Goal: Task Accomplishment & Management: Use online tool/utility

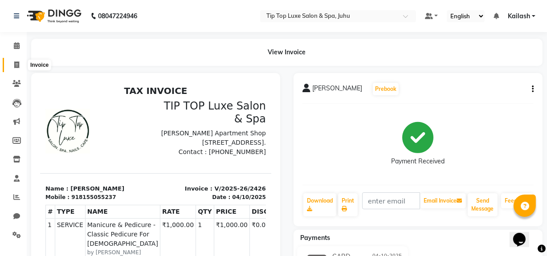
click at [17, 62] on icon at bounding box center [16, 65] width 5 height 7
select select "service"
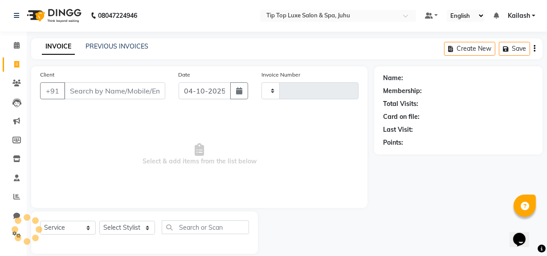
type input "2431"
select select "8298"
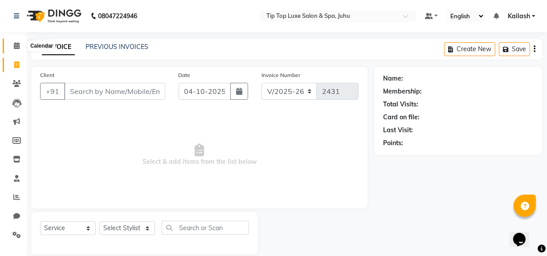
click at [12, 41] on span at bounding box center [17, 46] width 16 height 10
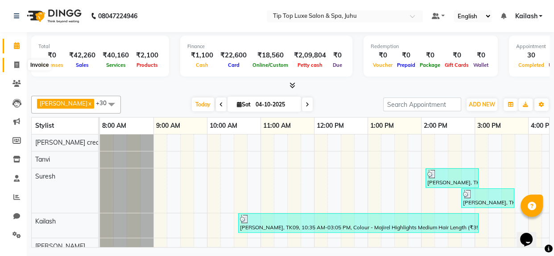
click at [12, 68] on span at bounding box center [17, 65] width 16 height 10
select select "service"
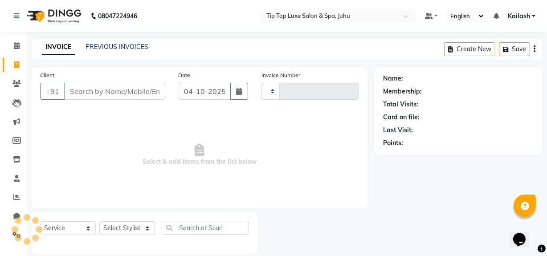
type input "2431"
select select "8298"
